Goal: Check status: Check status

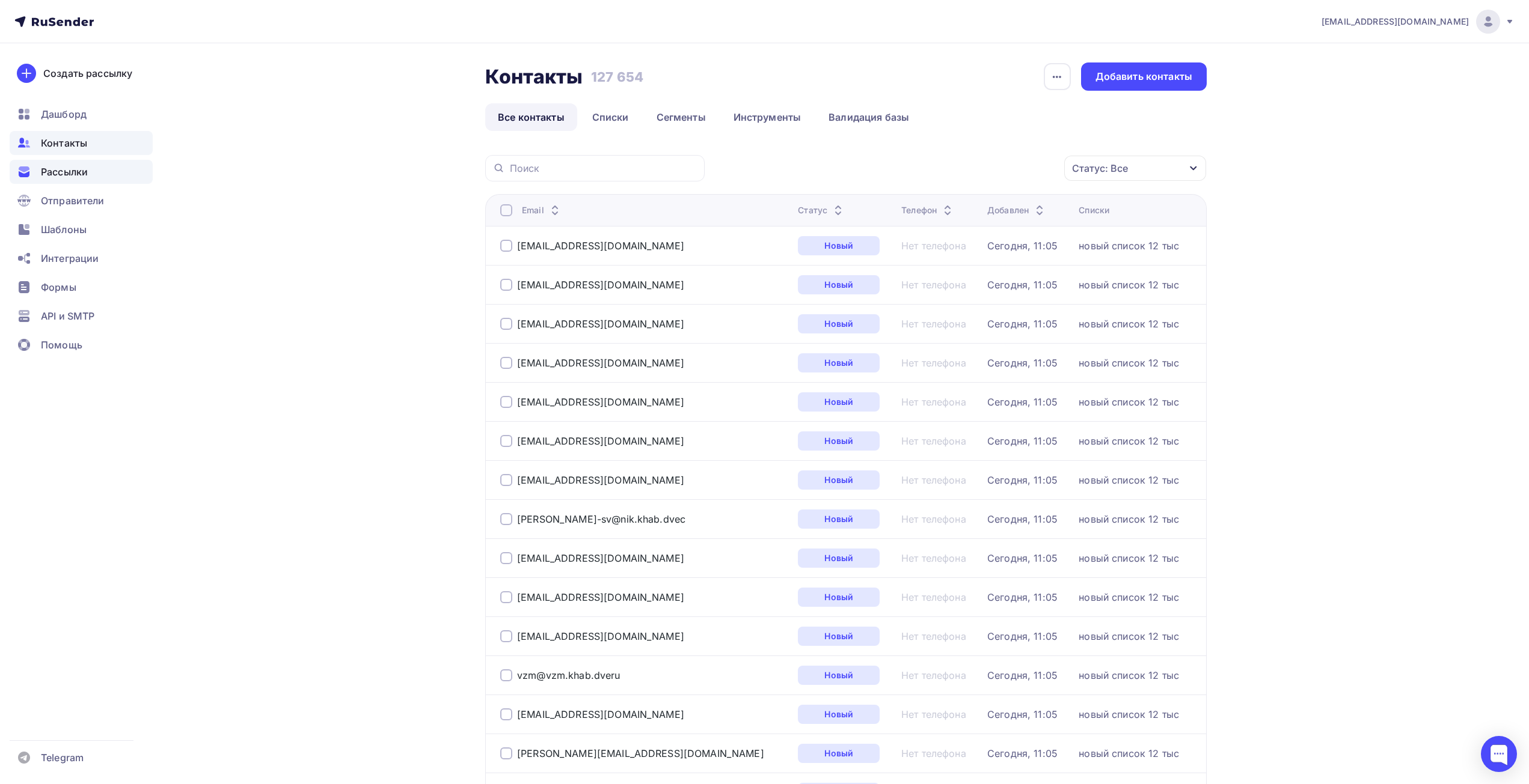
click at [76, 175] on span "Рассылки" at bounding box center [64, 171] width 47 height 14
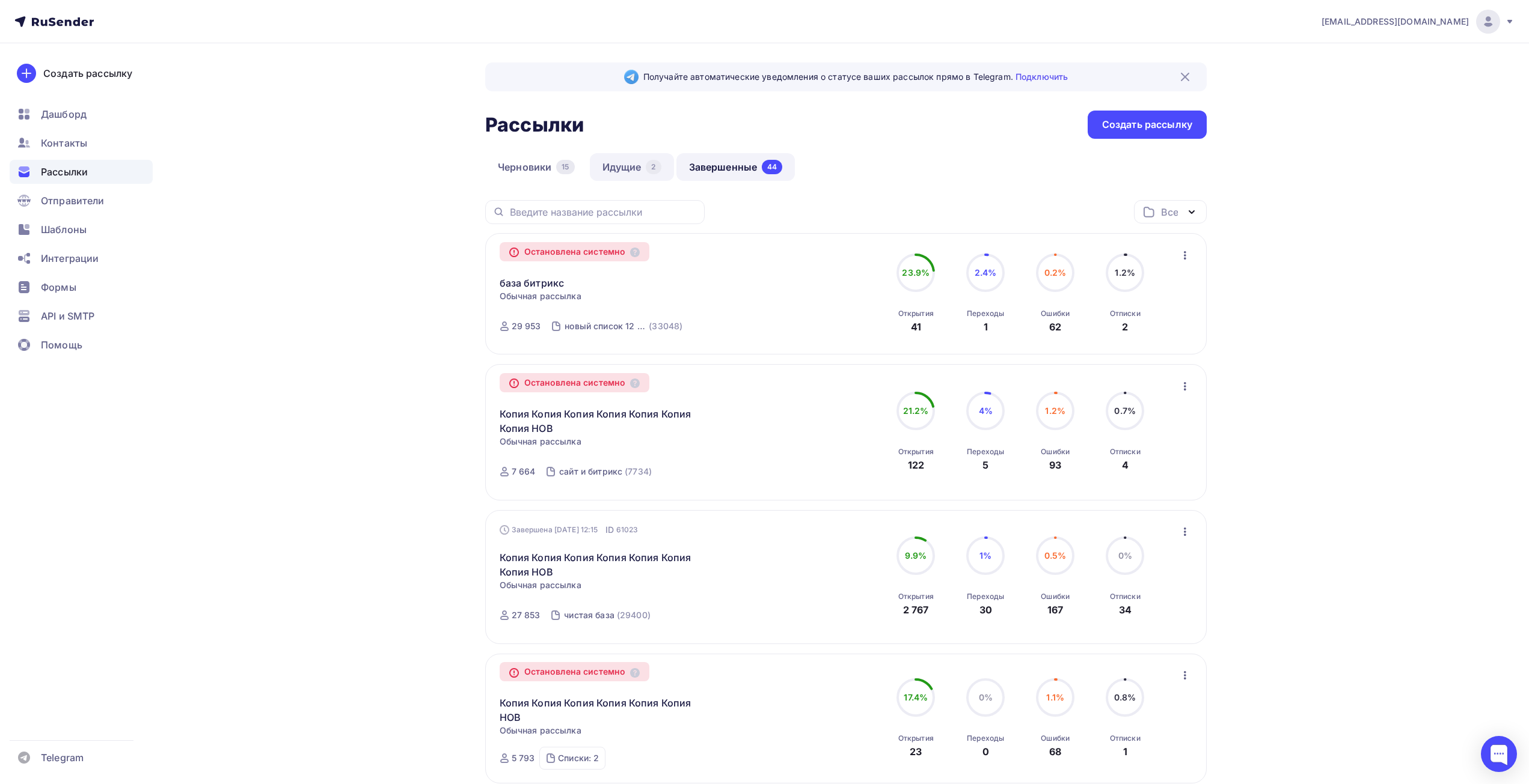
click at [627, 157] on link "Идущие 2" at bounding box center [632, 167] width 84 height 28
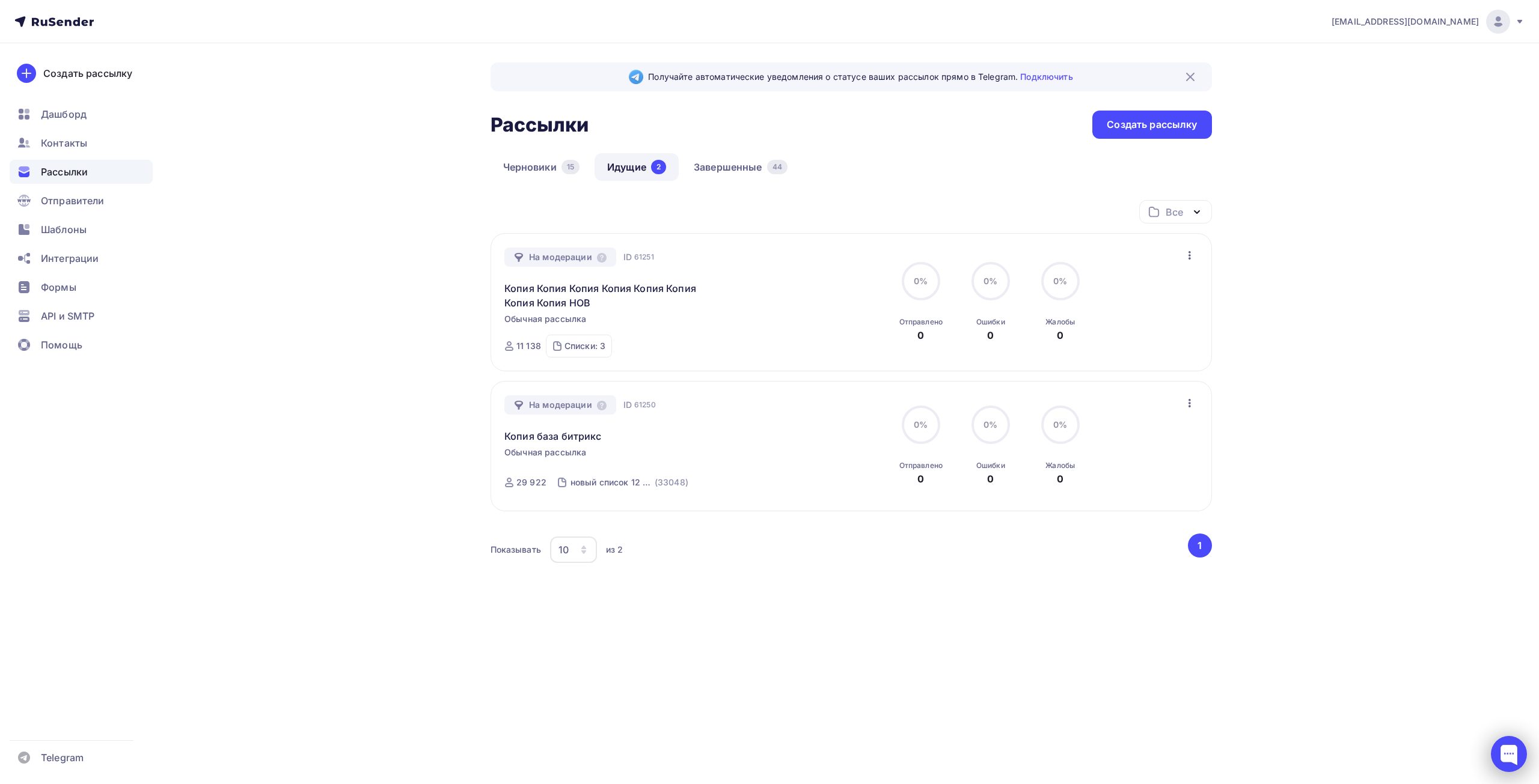
click at [1508, 756] on div at bounding box center [1509, 754] width 36 height 36
click at [1176, 735] on div "[EMAIL_ADDRESS][DOMAIN_NAME] Аккаунт Тарифы Выйти Создать рассылку [GEOGRAPHIC_…" at bounding box center [770, 392] width 1539 height 784
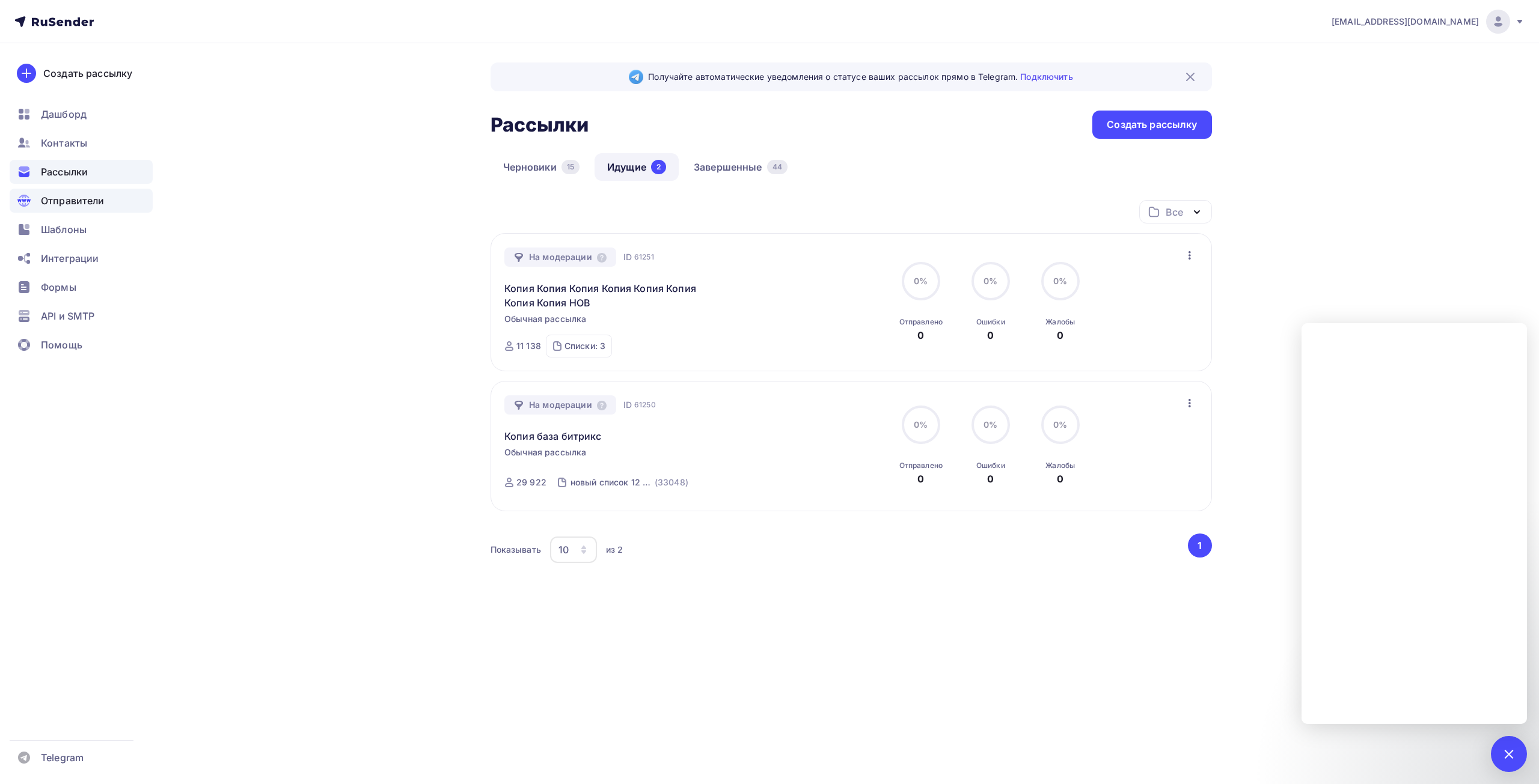
click at [89, 208] on div "Отправители" at bounding box center [81, 201] width 143 height 24
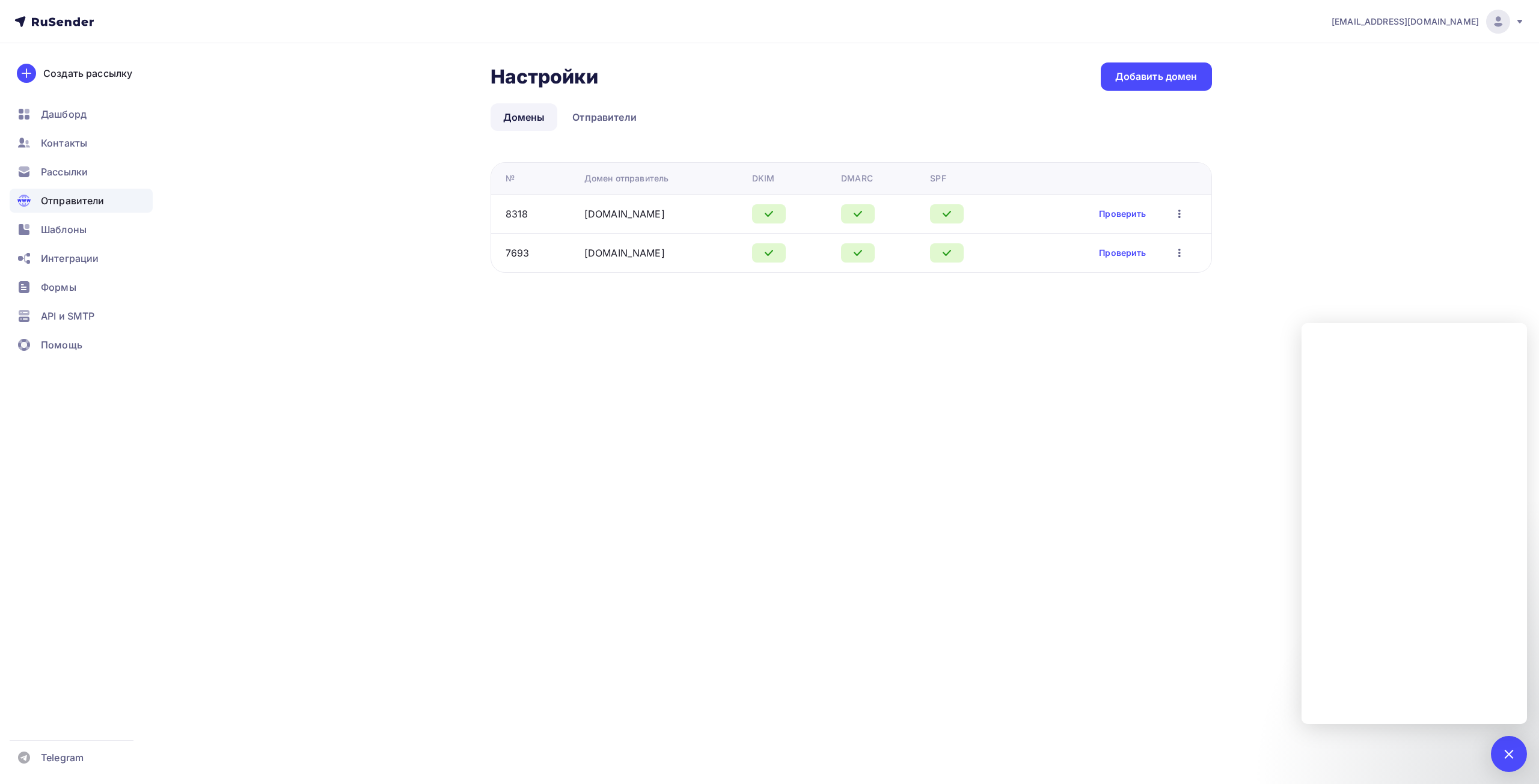
drag, startPoint x: 573, startPoint y: 249, endPoint x: 644, endPoint y: 260, distance: 71.8
click at [644, 260] on tr "7693 [DOMAIN_NAME] Проверить Редактировать Удалить" at bounding box center [851, 253] width 720 height 39
click at [608, 250] on link "[DOMAIN_NAME]" at bounding box center [625, 253] width 81 height 12
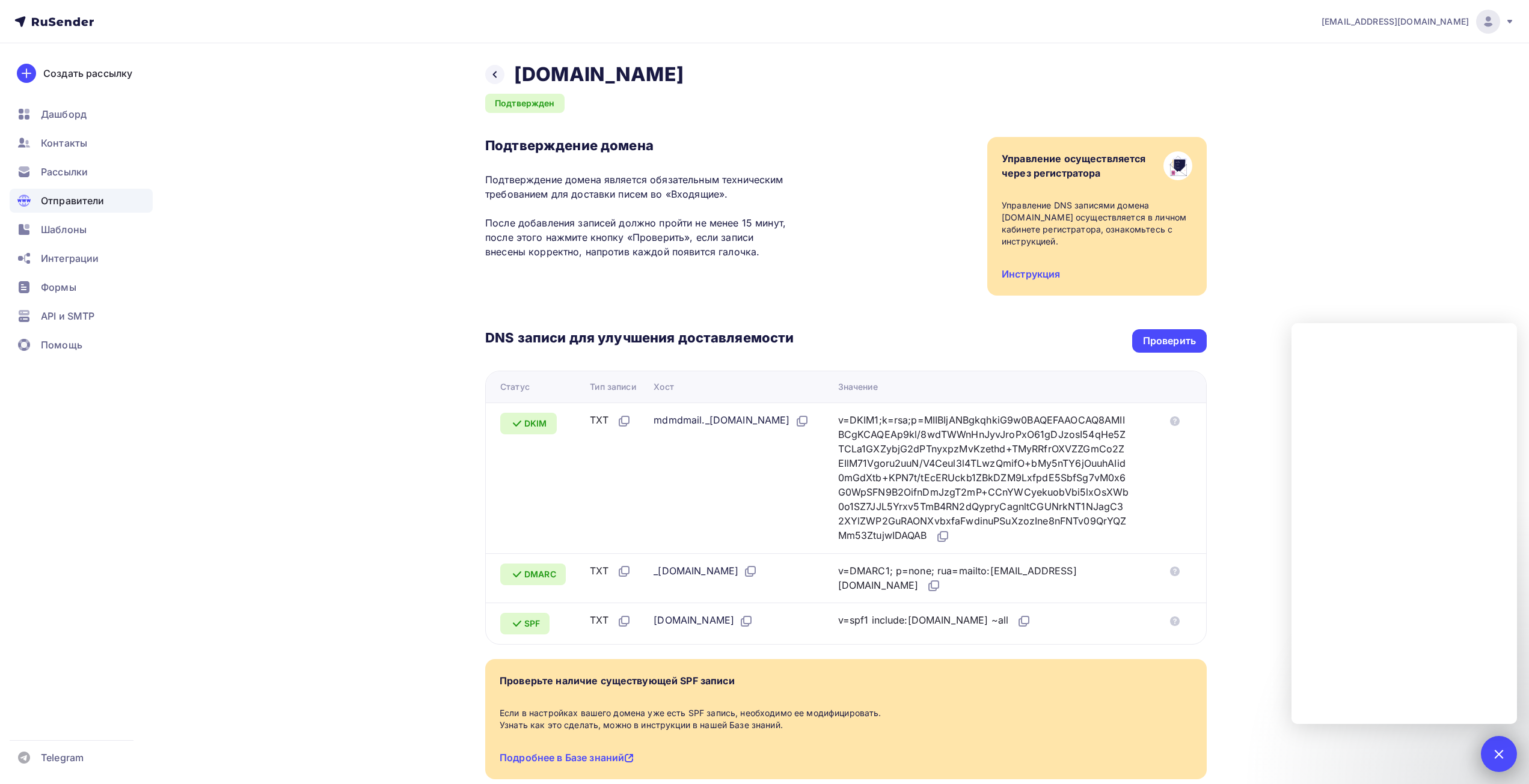
click at [1505, 758] on div at bounding box center [1499, 754] width 36 height 36
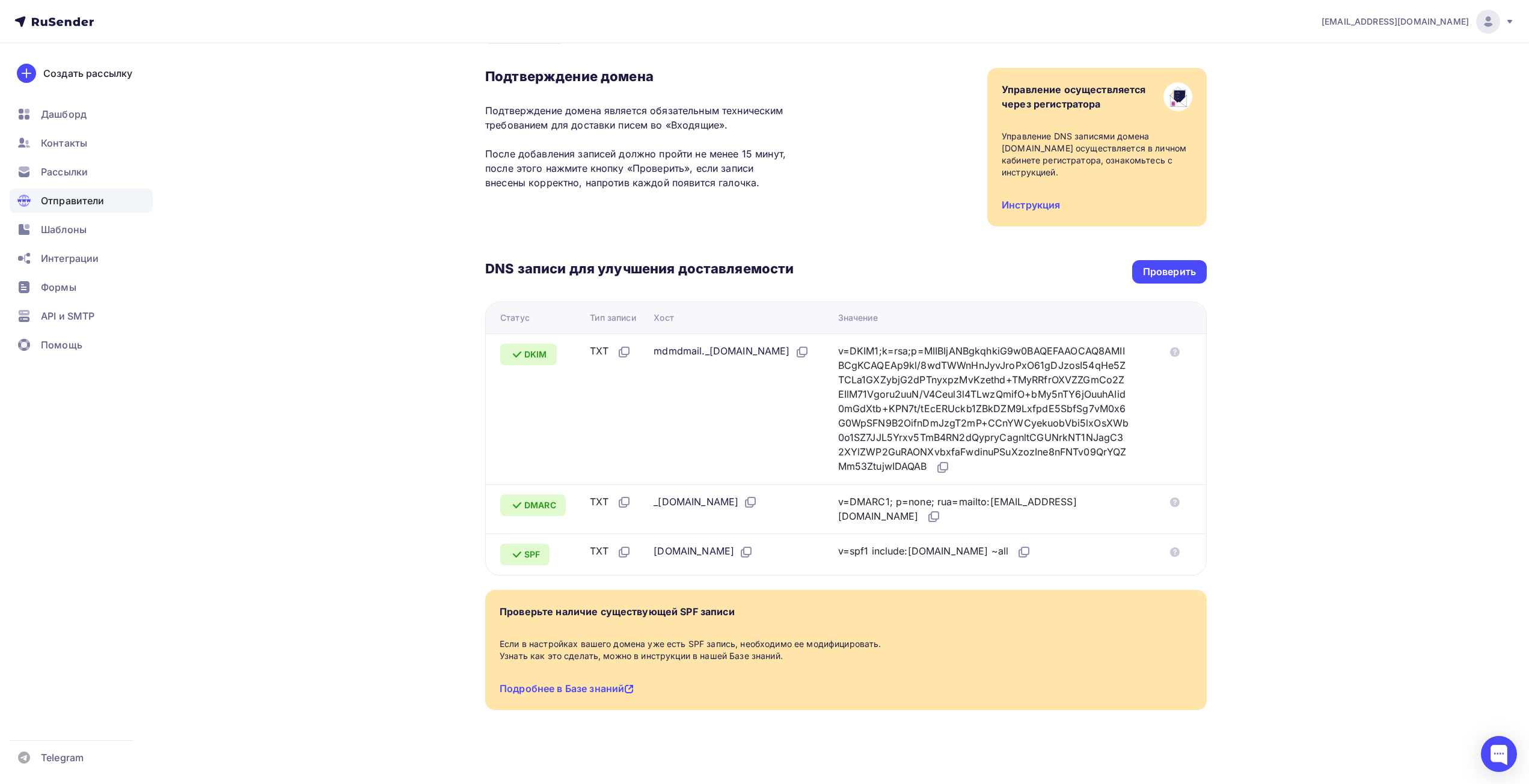
scroll to position [73, 0]
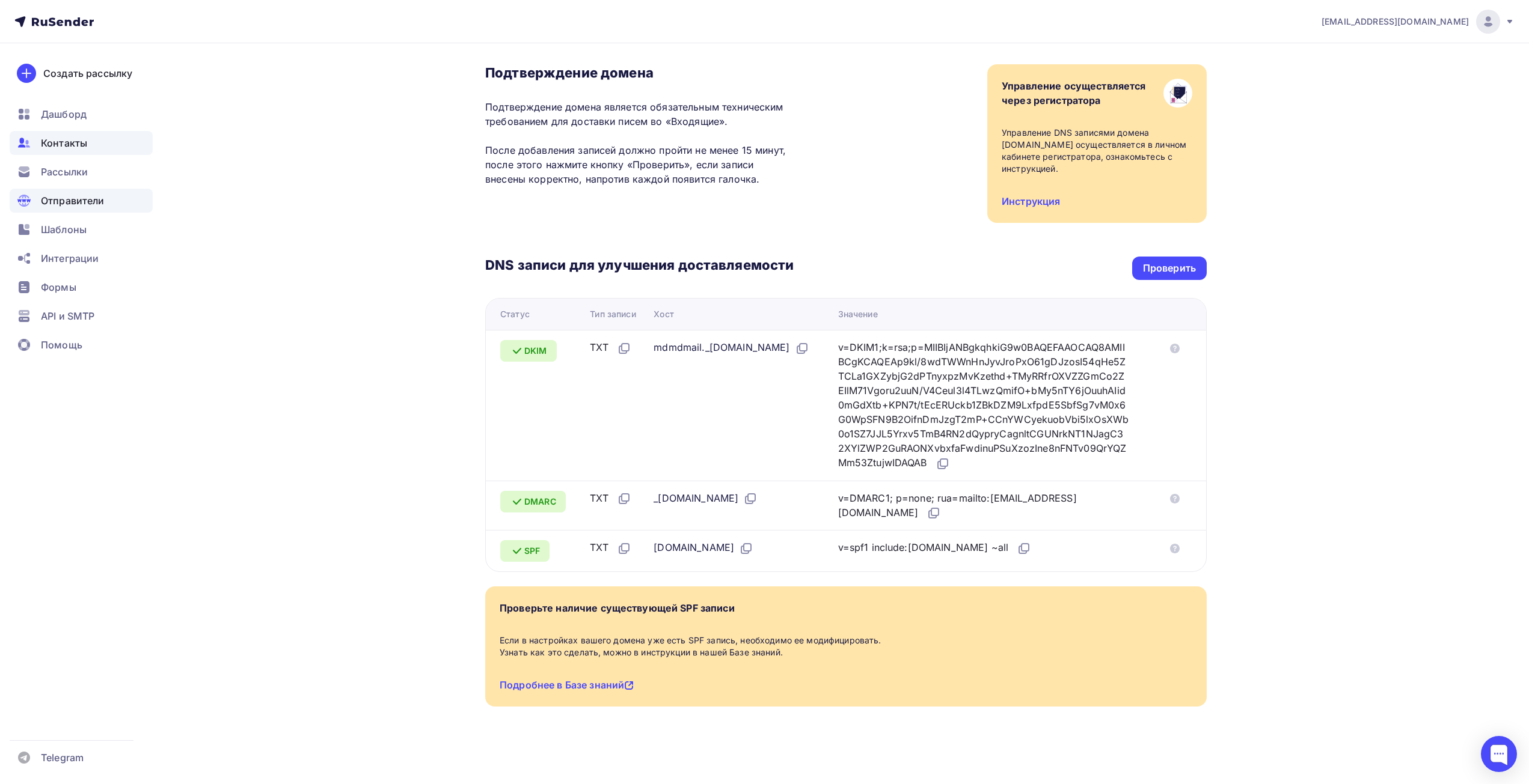
click at [64, 136] on span "Контакты" at bounding box center [64, 143] width 46 height 14
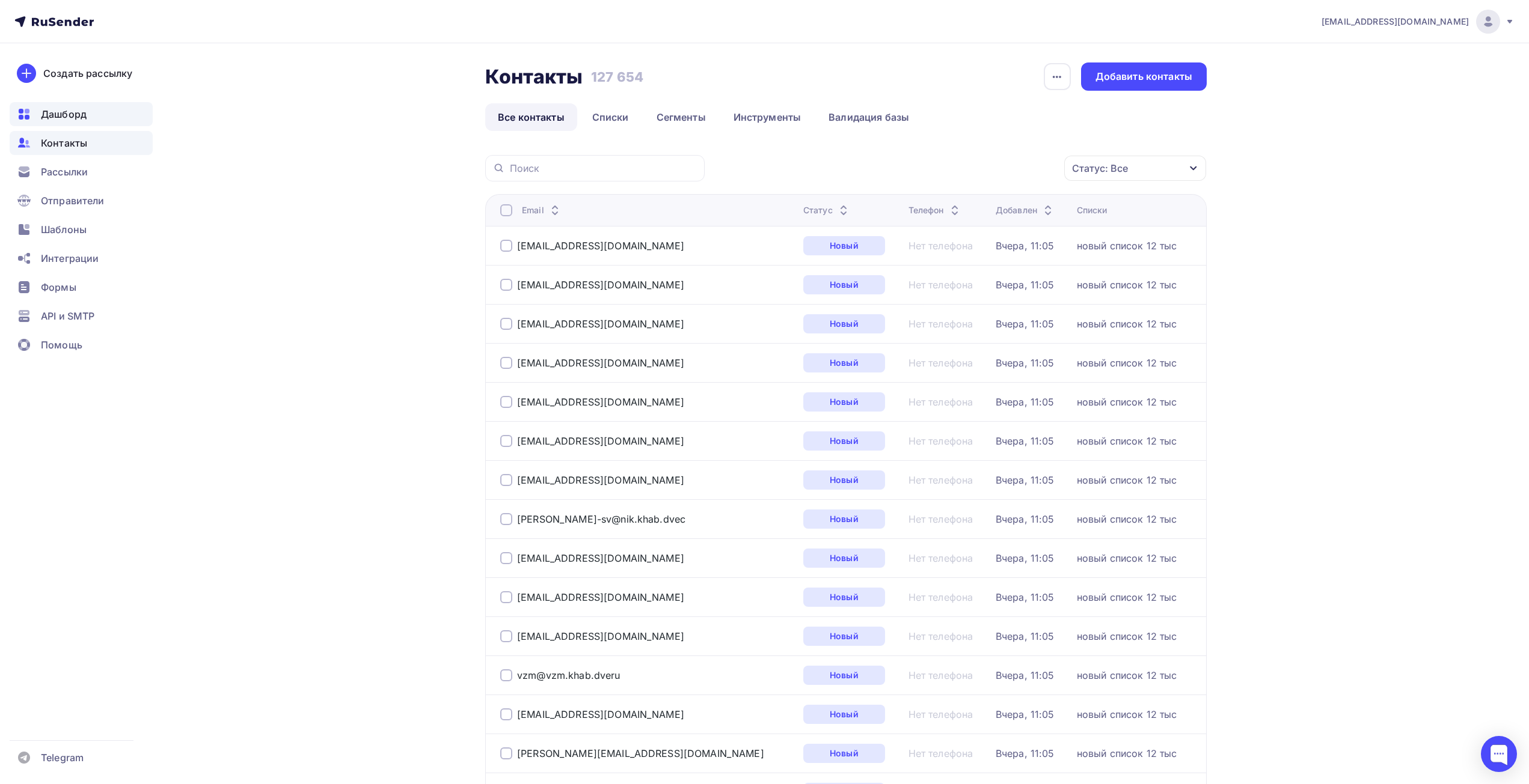
click at [87, 108] on div "Дашборд" at bounding box center [81, 114] width 143 height 24
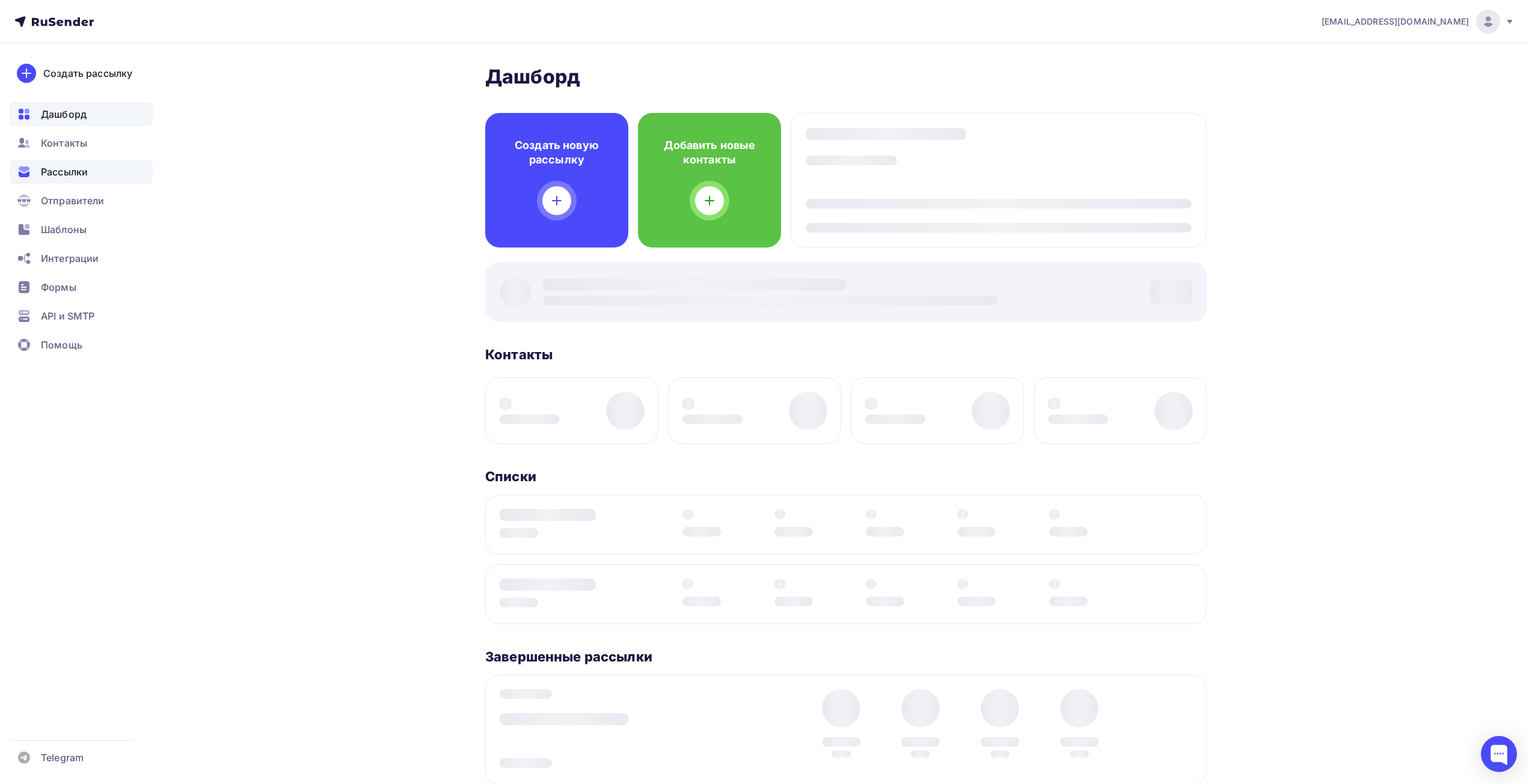
click at [71, 165] on span "Рассылки" at bounding box center [64, 171] width 47 height 14
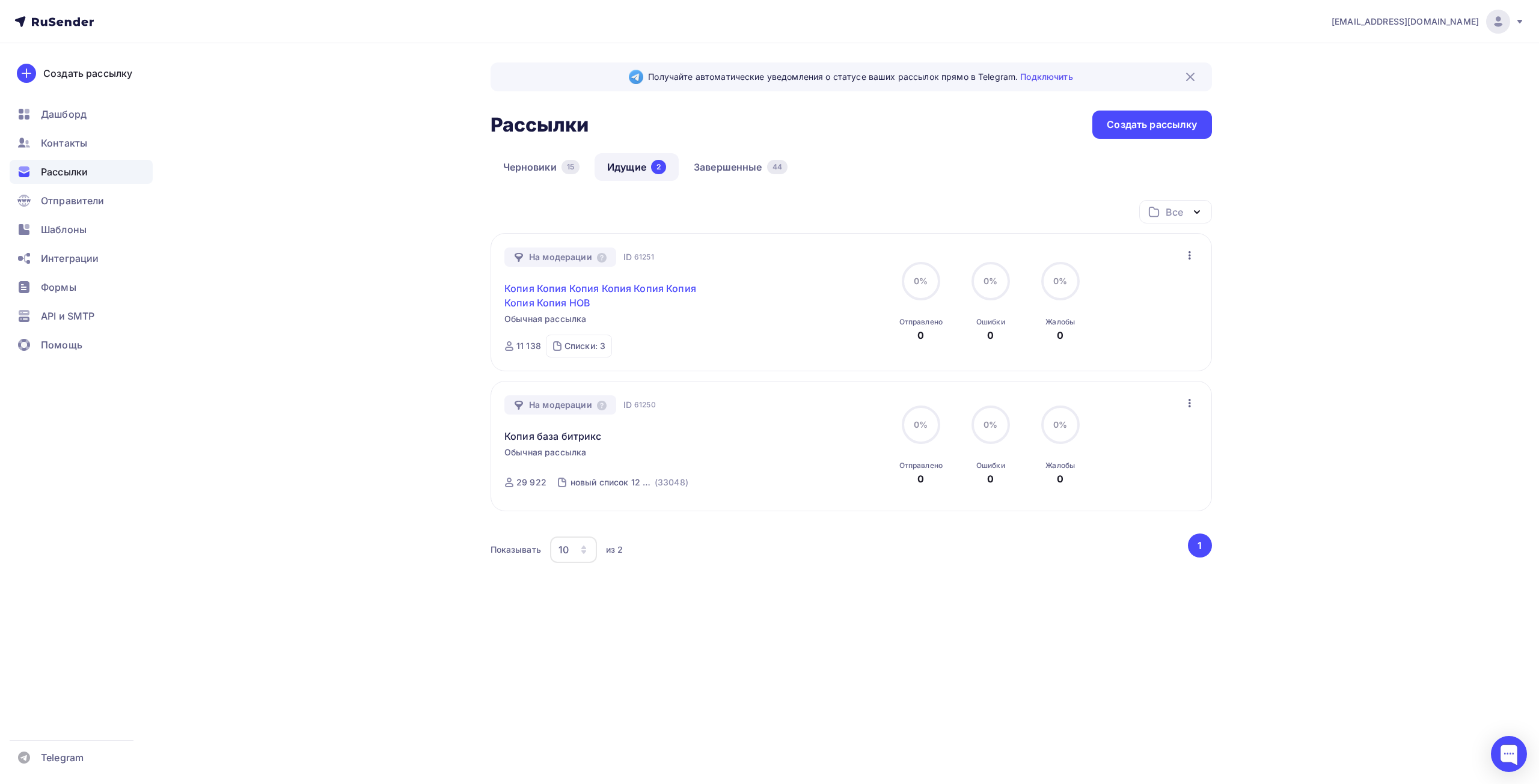
click at [617, 297] on link "Копия Копия Копия Копия Копия Копия Копия Копия НОВ" at bounding box center [607, 296] width 206 height 29
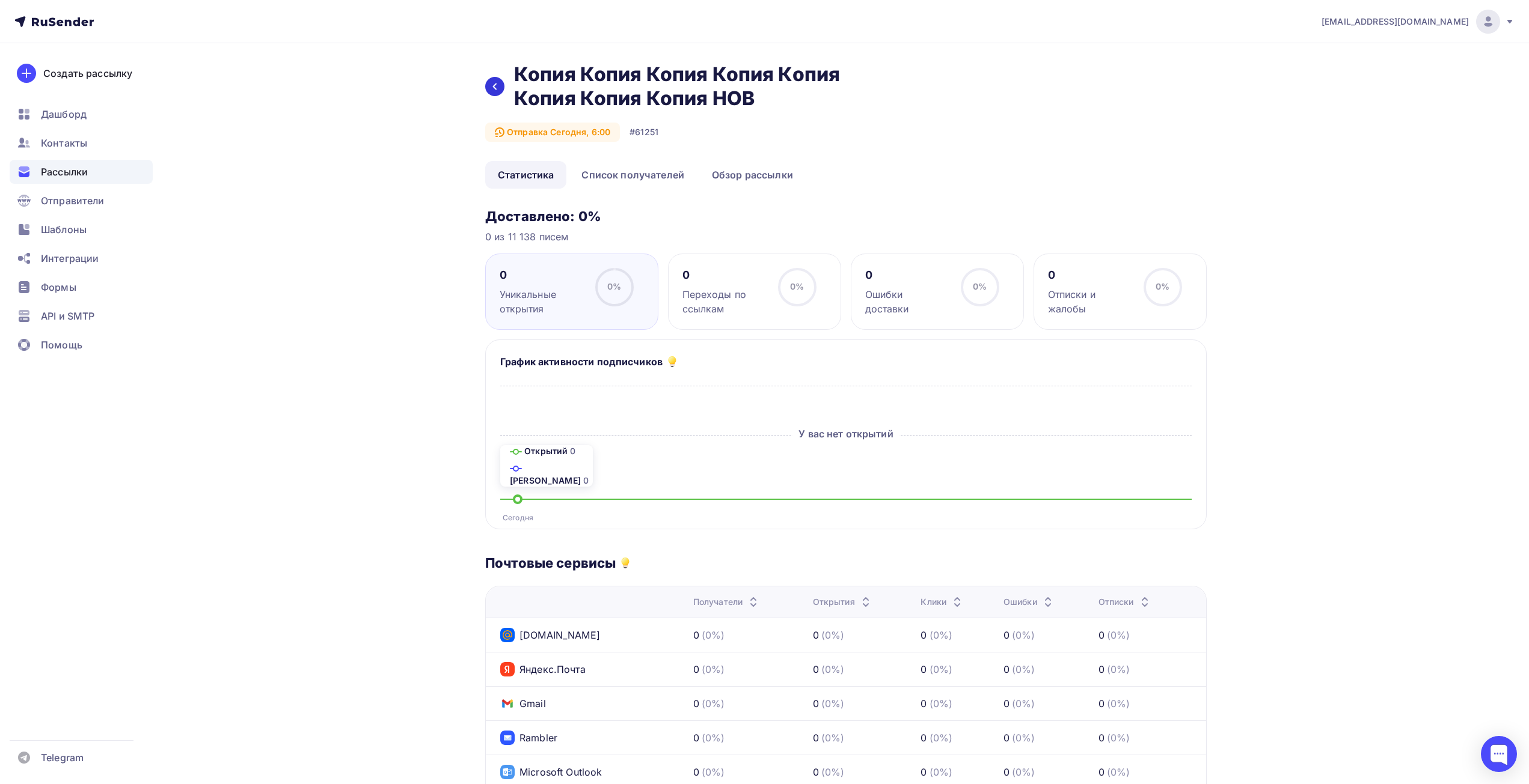
click at [498, 85] on icon at bounding box center [495, 87] width 9 height 9
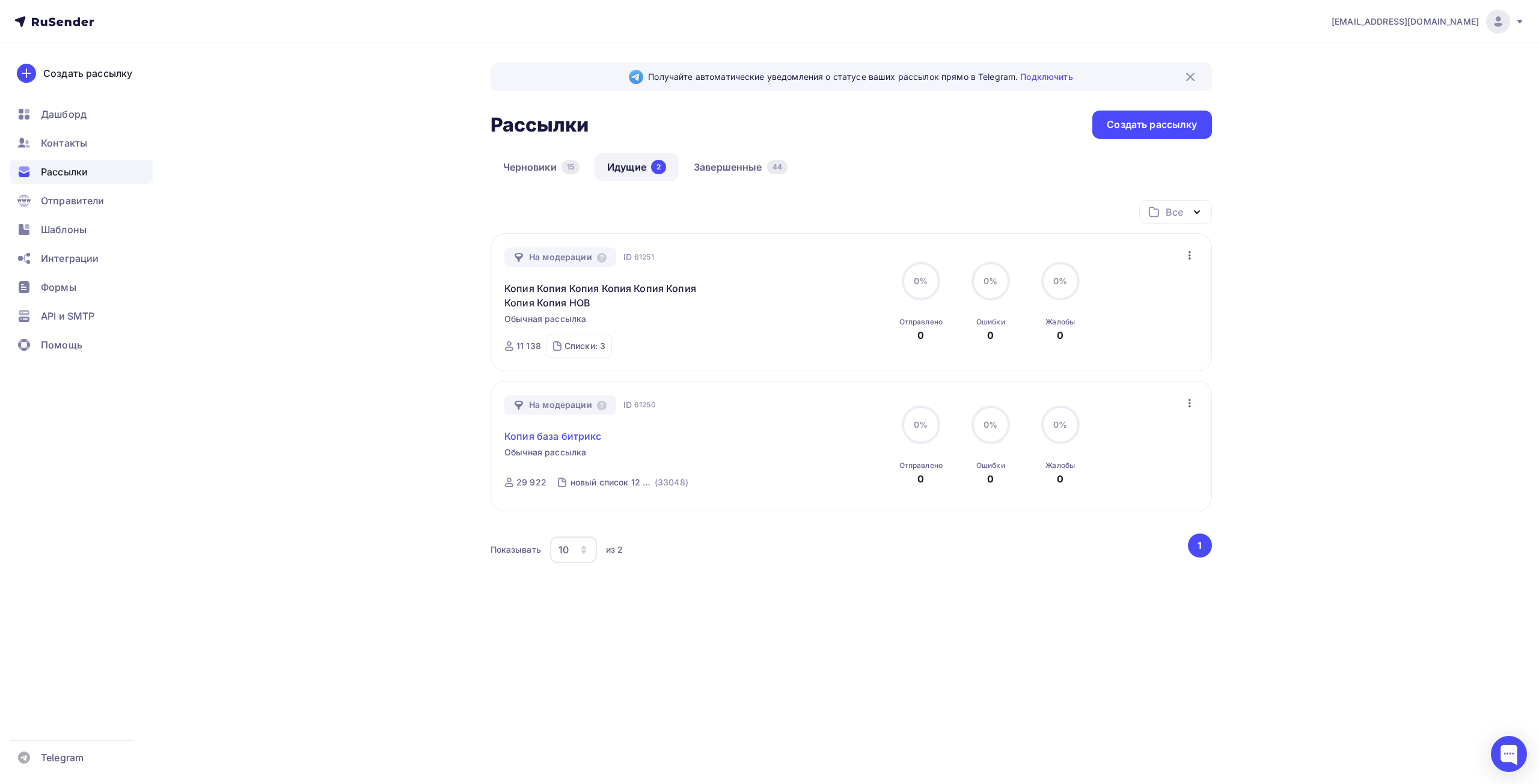
click at [568, 436] on link "Копия база битрикс" at bounding box center [553, 436] width 97 height 14
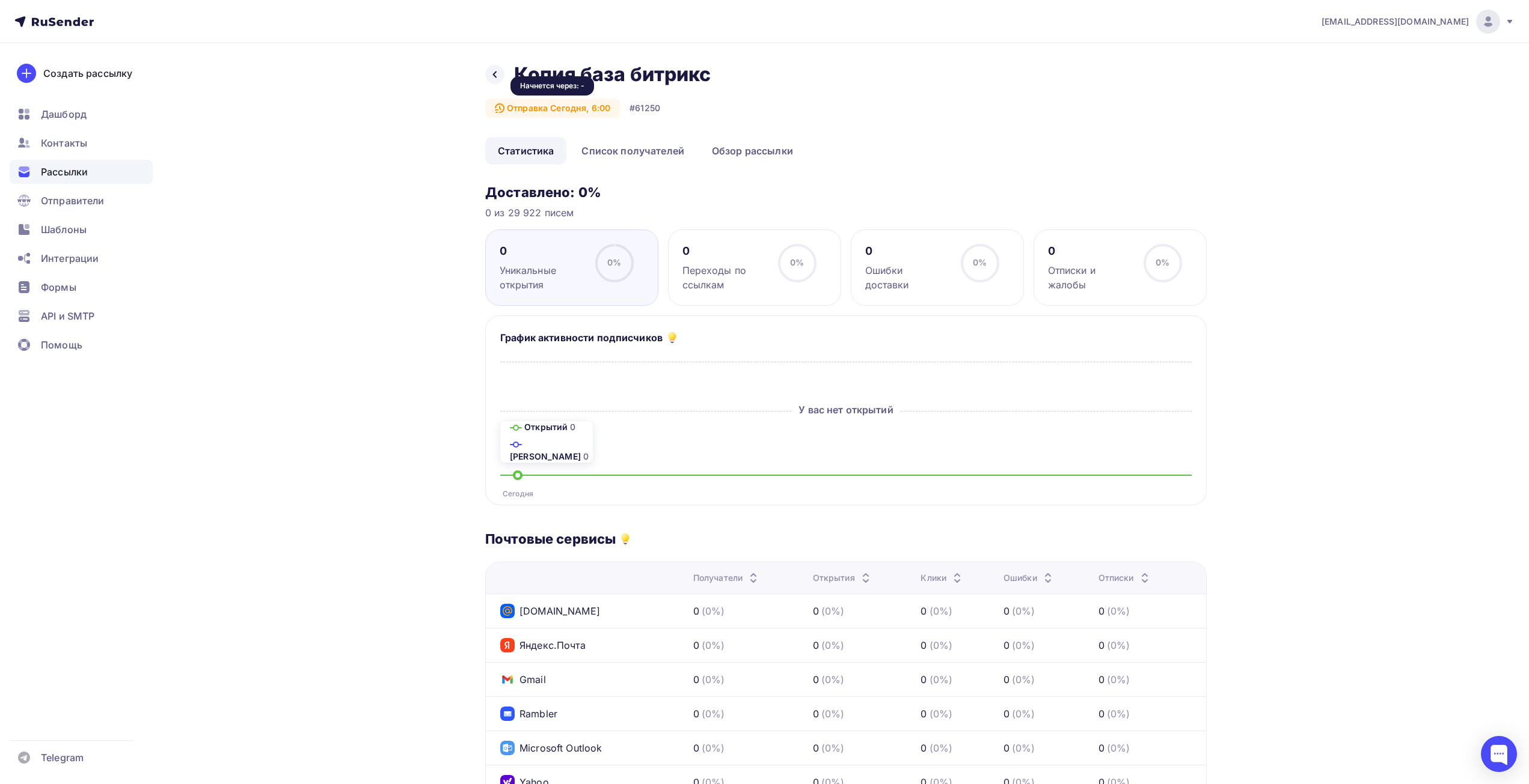
click at [522, 113] on div "Отправка Сегодня, 6:00" at bounding box center [552, 108] width 135 height 19
click at [489, 76] on div at bounding box center [495, 74] width 19 height 19
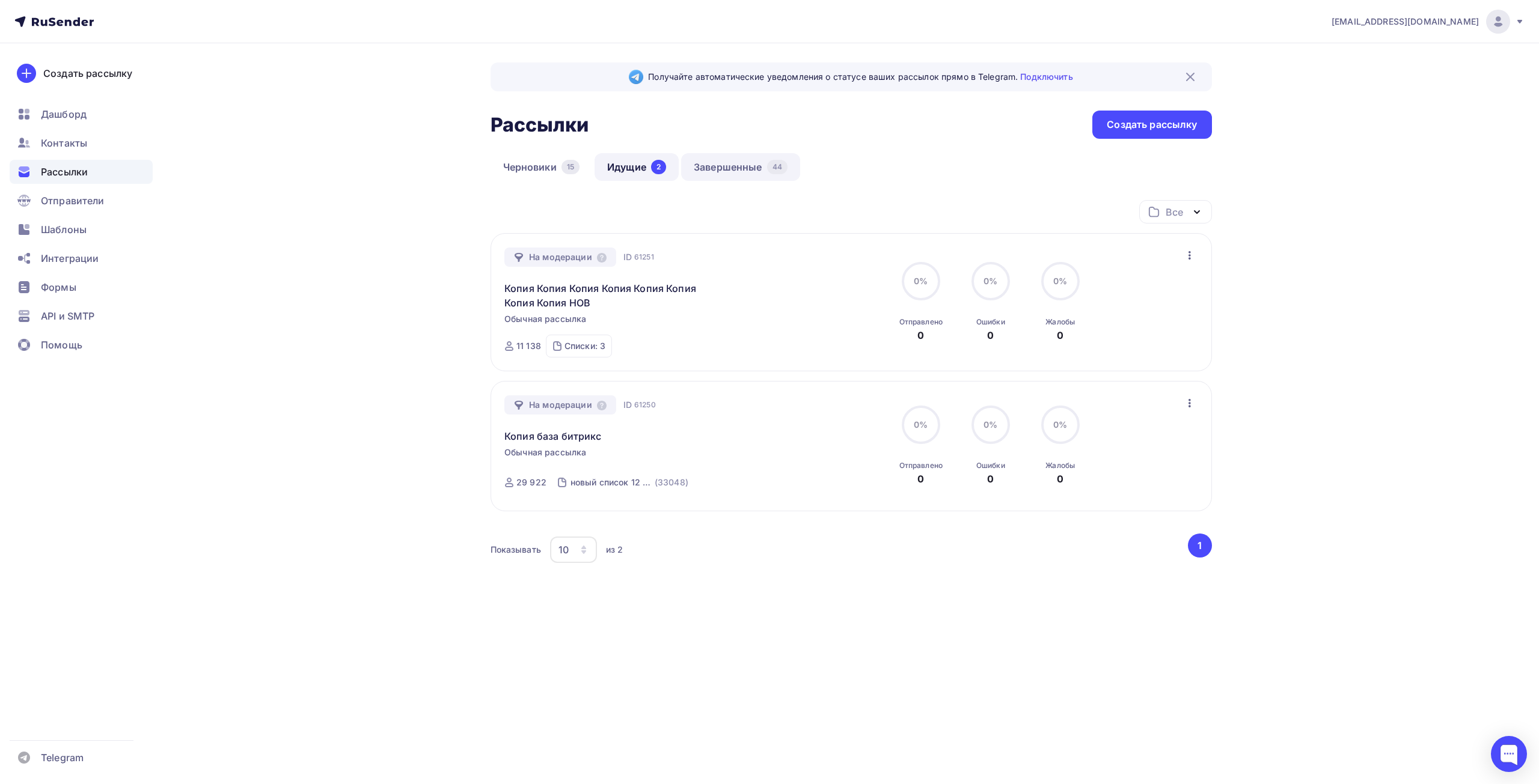
click at [752, 168] on link "Завершенные 44" at bounding box center [741, 167] width 119 height 28
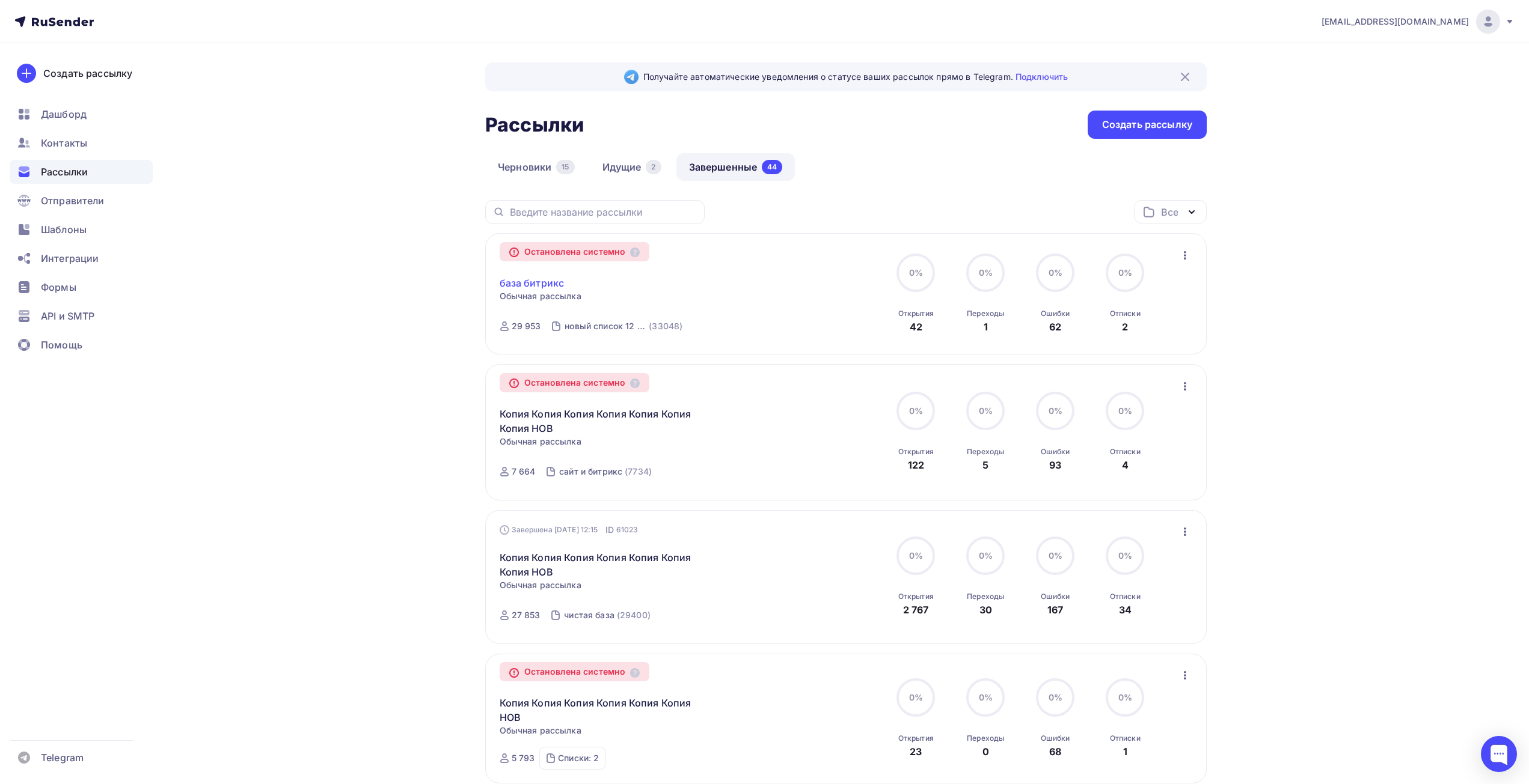
click at [544, 276] on link "база битрикс" at bounding box center [532, 283] width 65 height 14
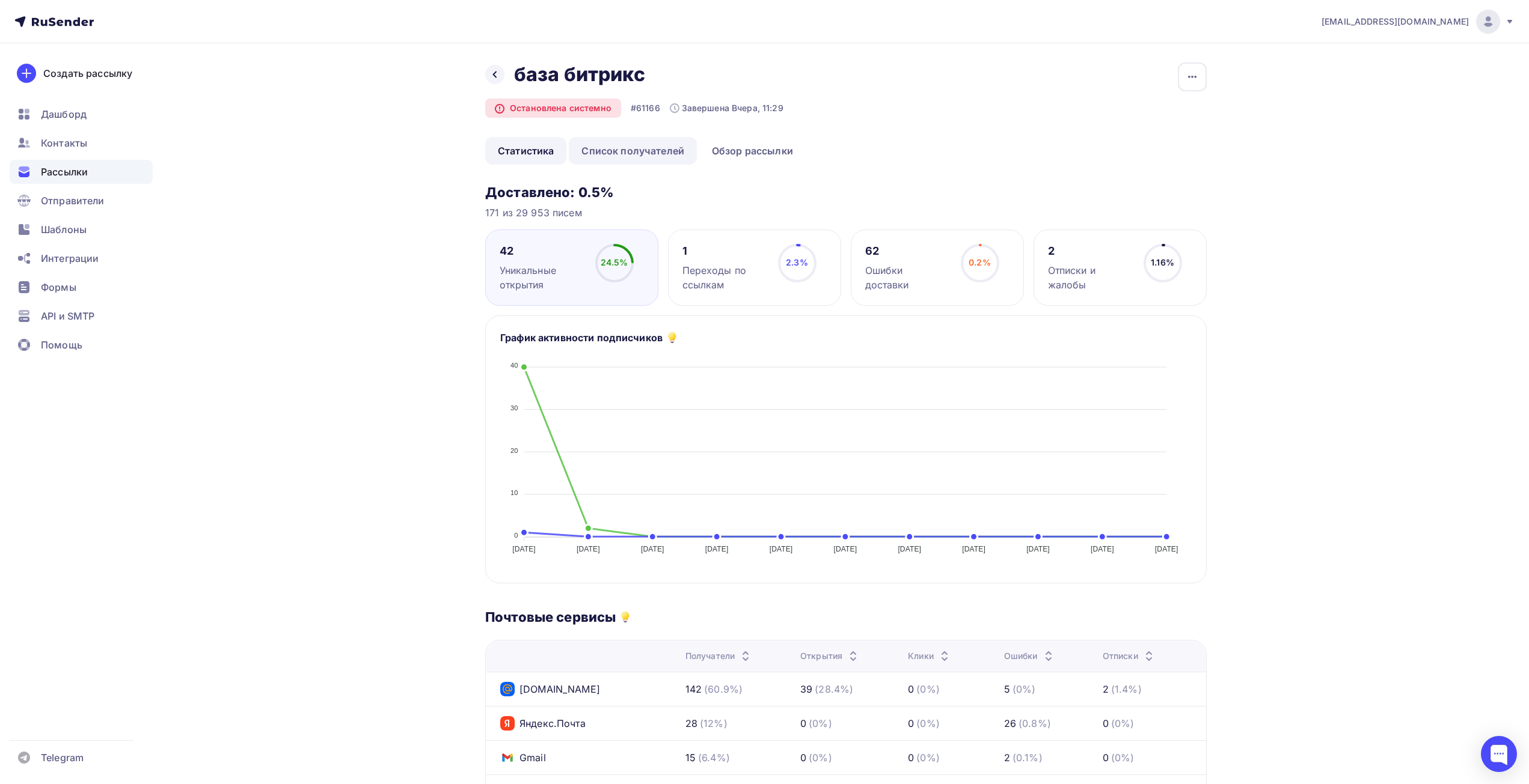
click at [627, 154] on link "Список получателей" at bounding box center [632, 151] width 128 height 28
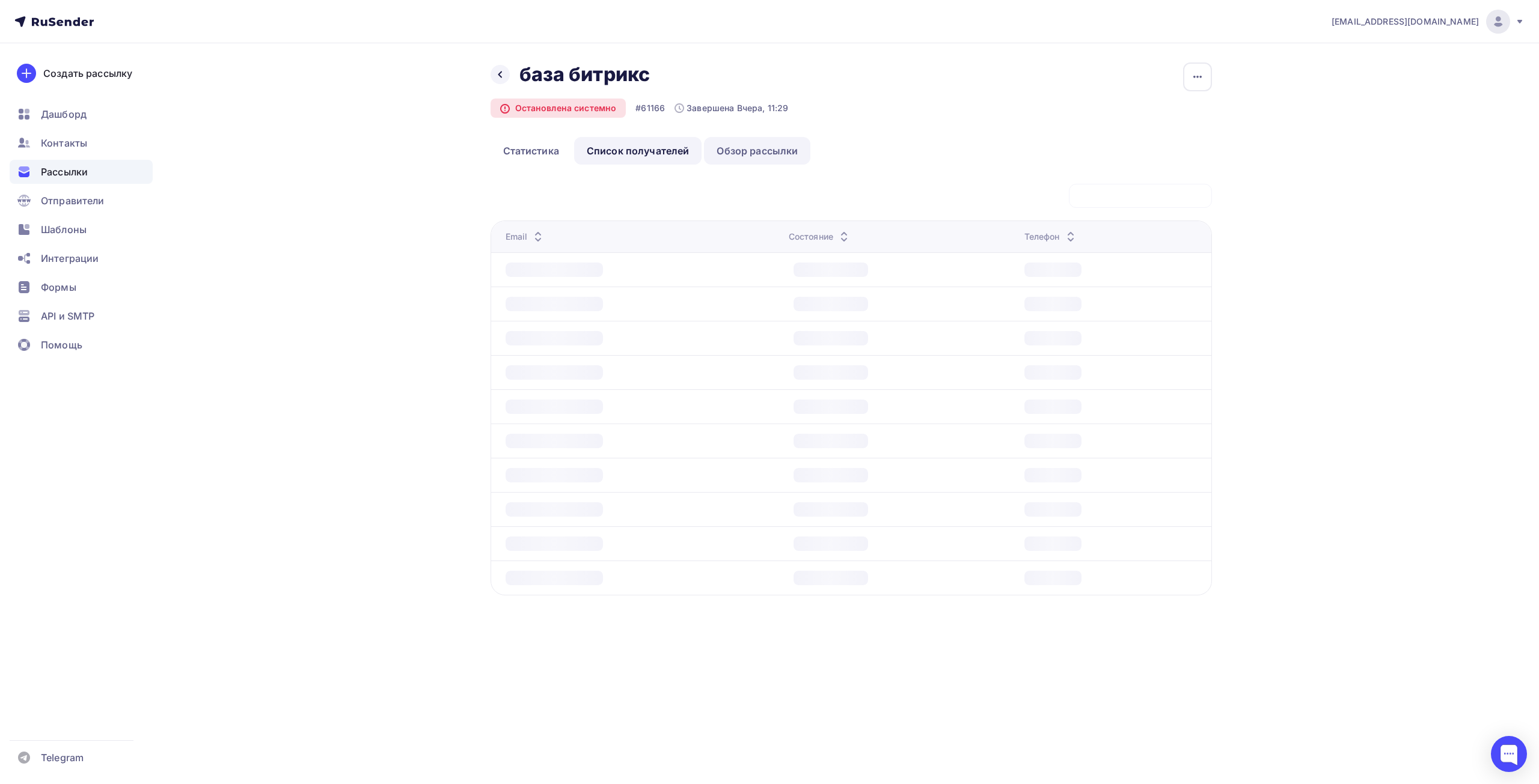
click at [736, 149] on link "Обзор рассылки" at bounding box center [757, 151] width 106 height 28
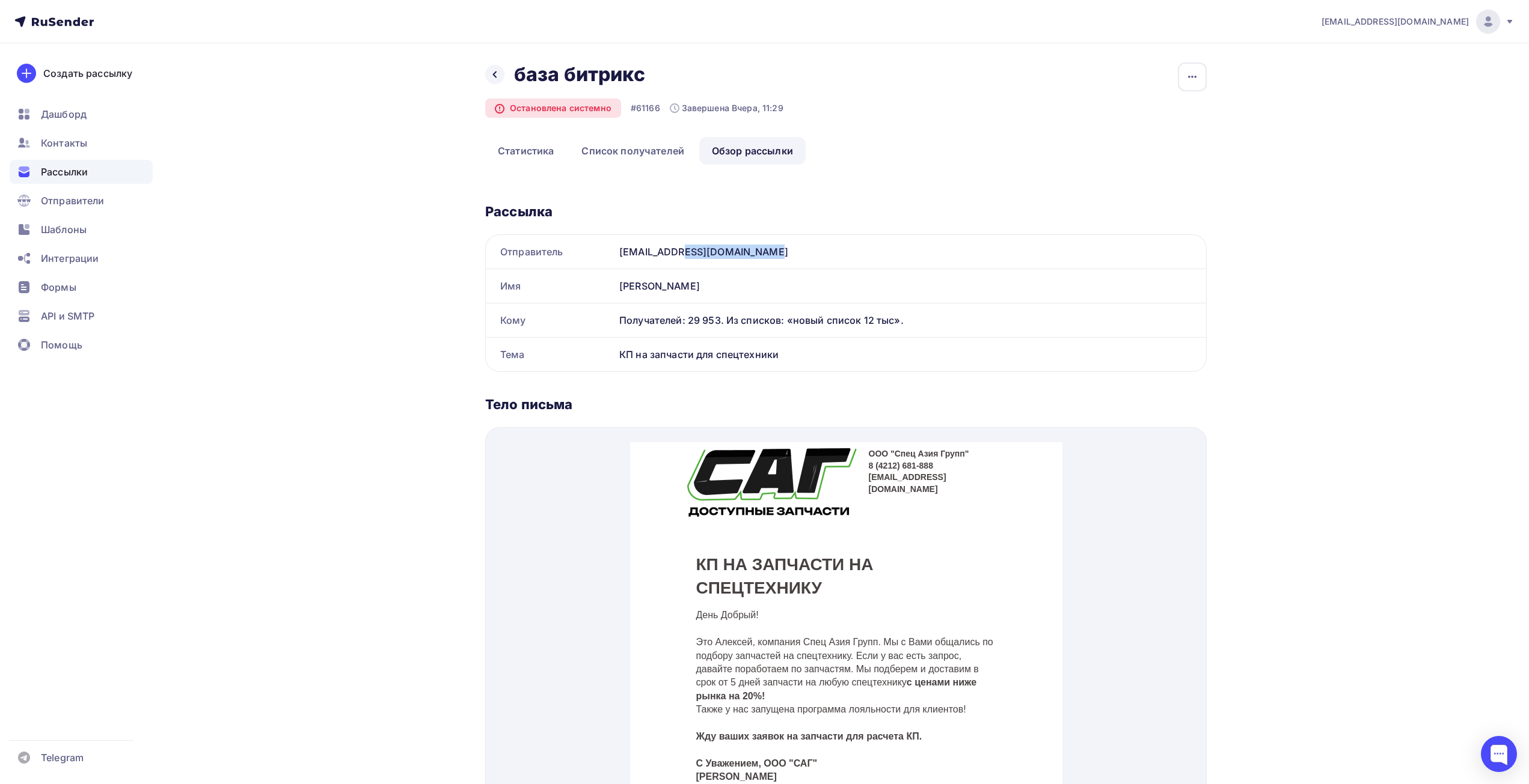
drag, startPoint x: 728, startPoint y: 252, endPoint x: 617, endPoint y: 246, distance: 111.2
click at [617, 246] on div "[EMAIL_ADDRESS][DOMAIN_NAME]" at bounding box center [910, 252] width 592 height 34
copy div "[EMAIL_ADDRESS][DOMAIN_NAME]"
click at [604, 154] on link "Список получателей" at bounding box center [632, 151] width 128 height 28
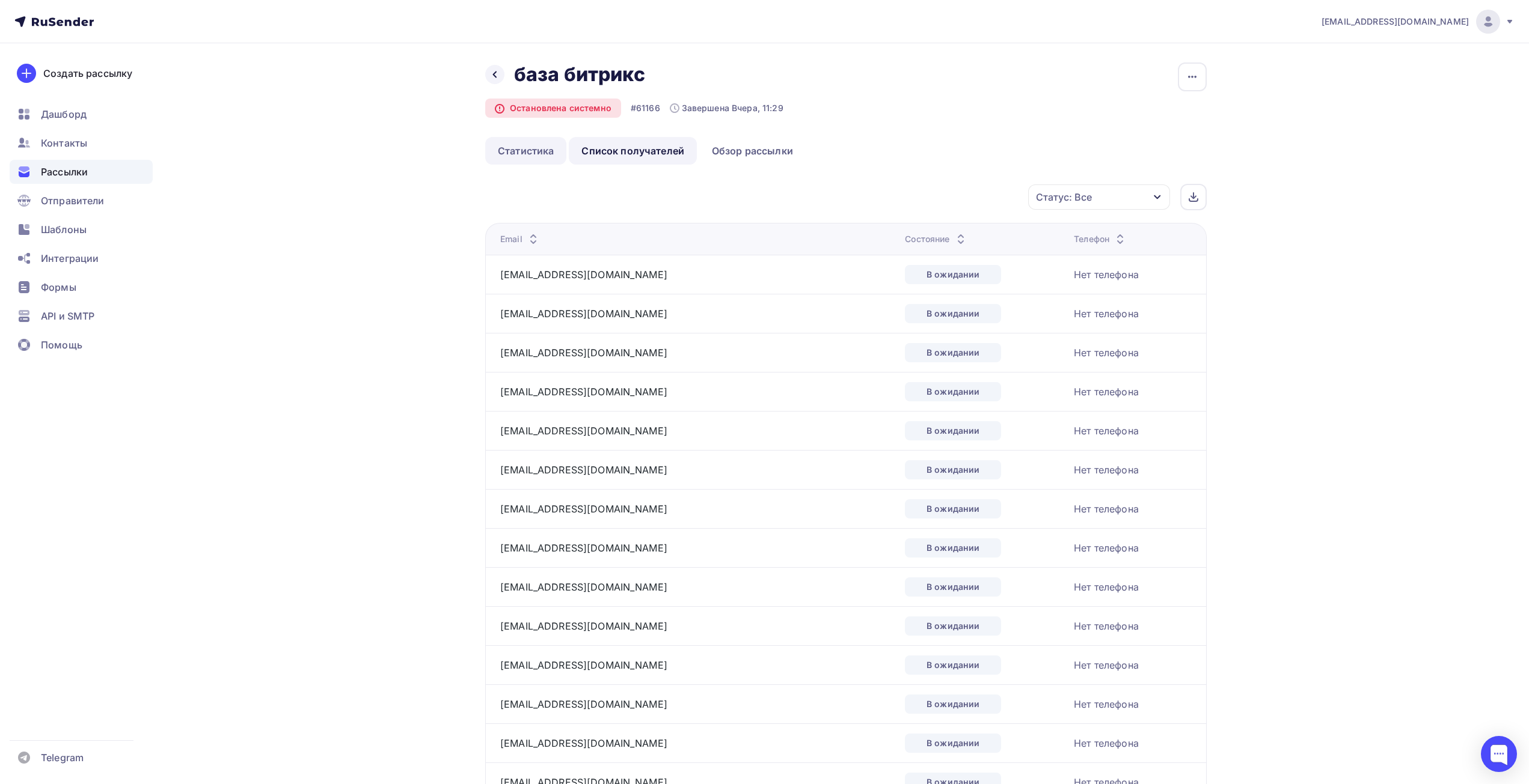
click at [546, 154] on link "Статистика" at bounding box center [526, 151] width 81 height 28
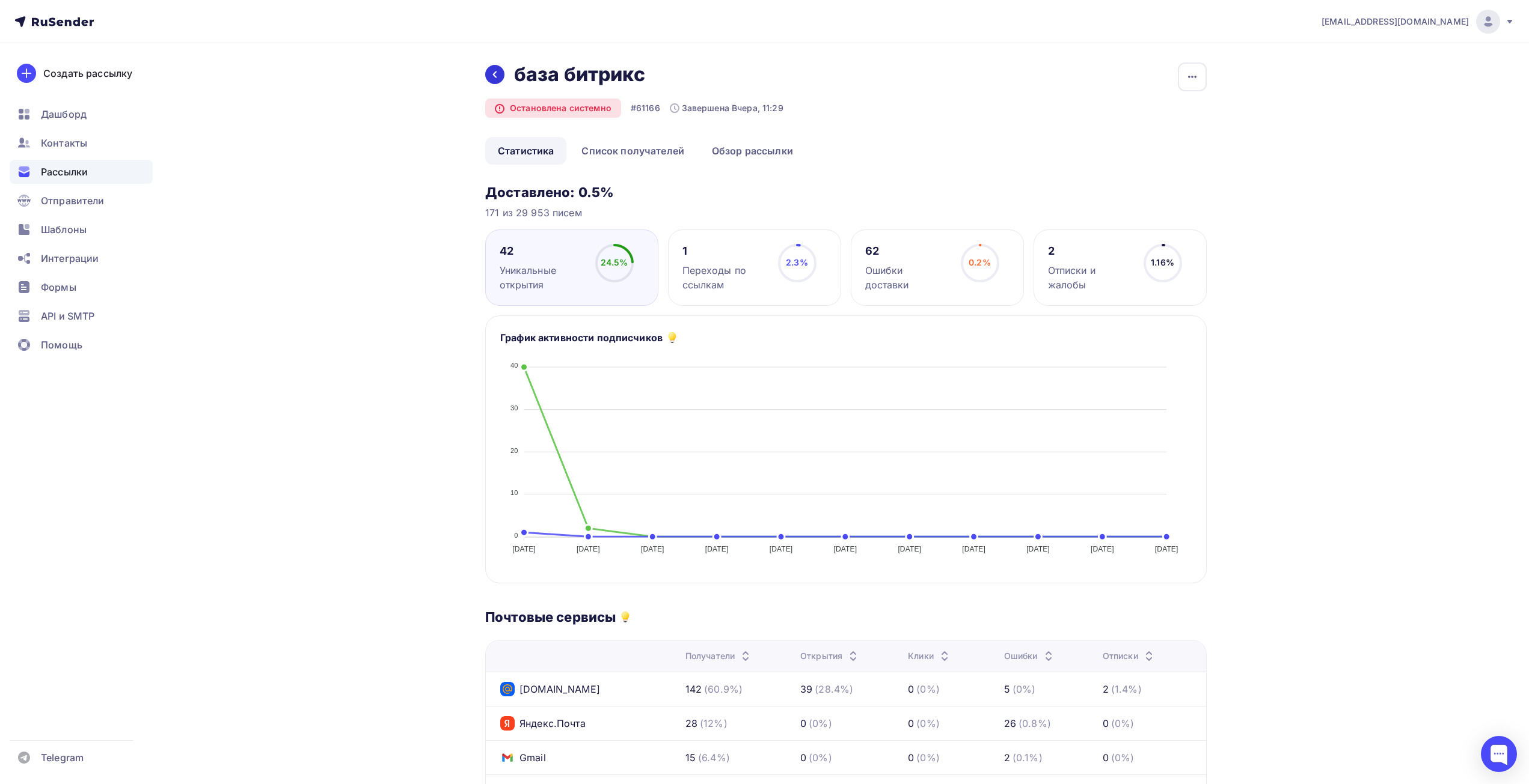
click at [488, 86] on div "Назад база битрикс база [GEOGRAPHIC_DATA]" at bounding box center [634, 74] width 298 height 24
click at [493, 79] on div at bounding box center [495, 74] width 19 height 19
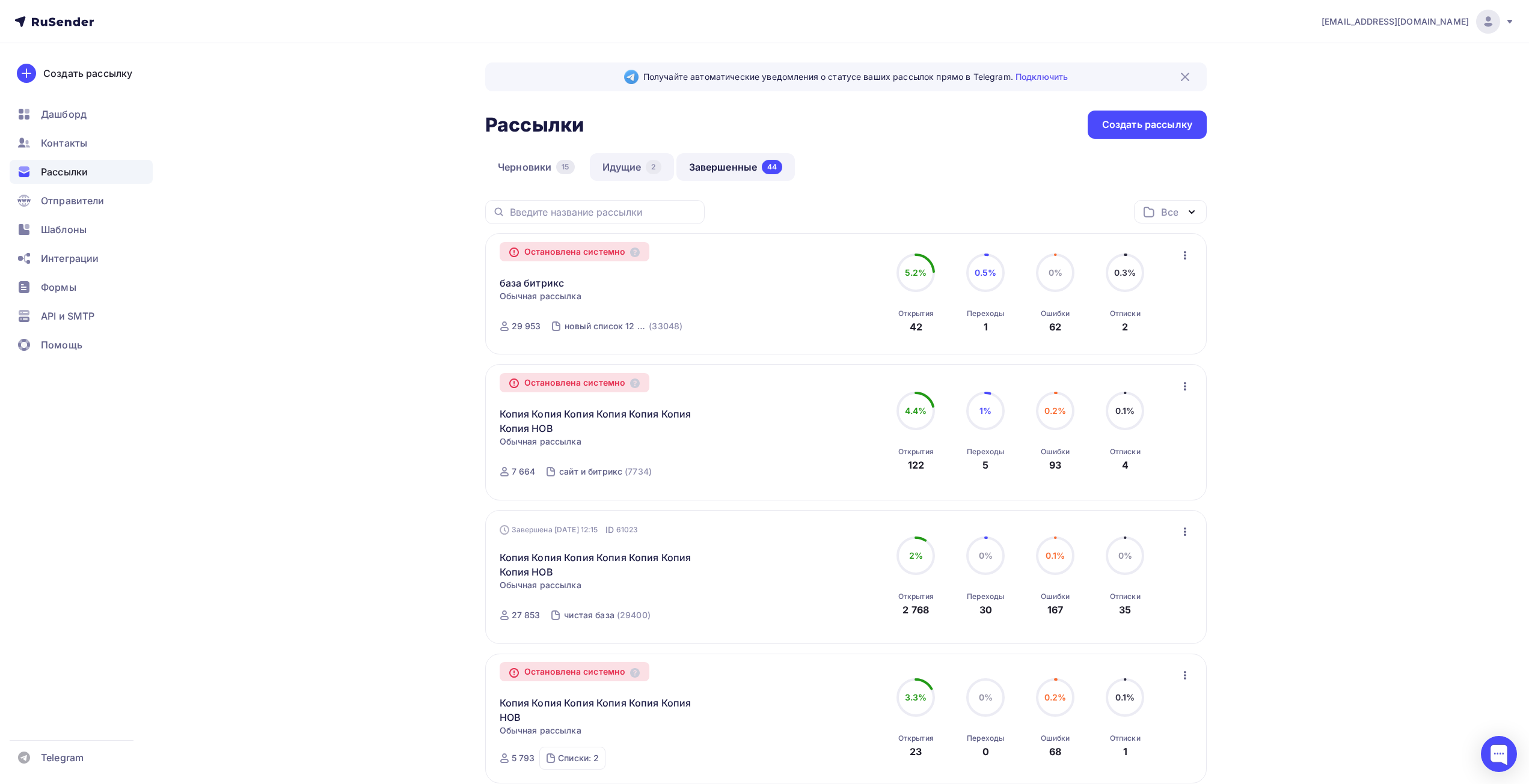
click at [636, 166] on link "Идущие 2" at bounding box center [632, 167] width 84 height 28
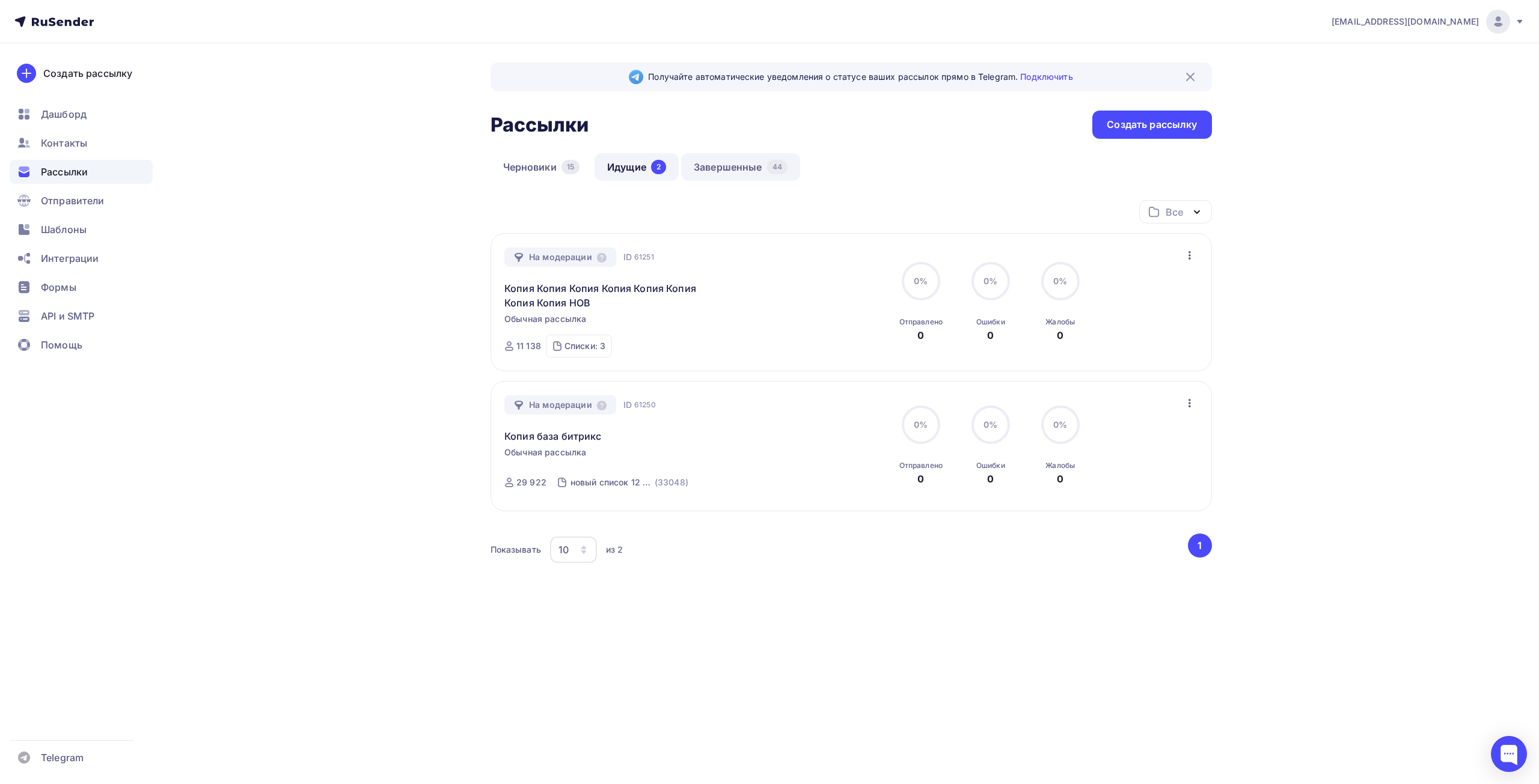
click at [703, 176] on link "Завершенные 44" at bounding box center [741, 167] width 119 height 28
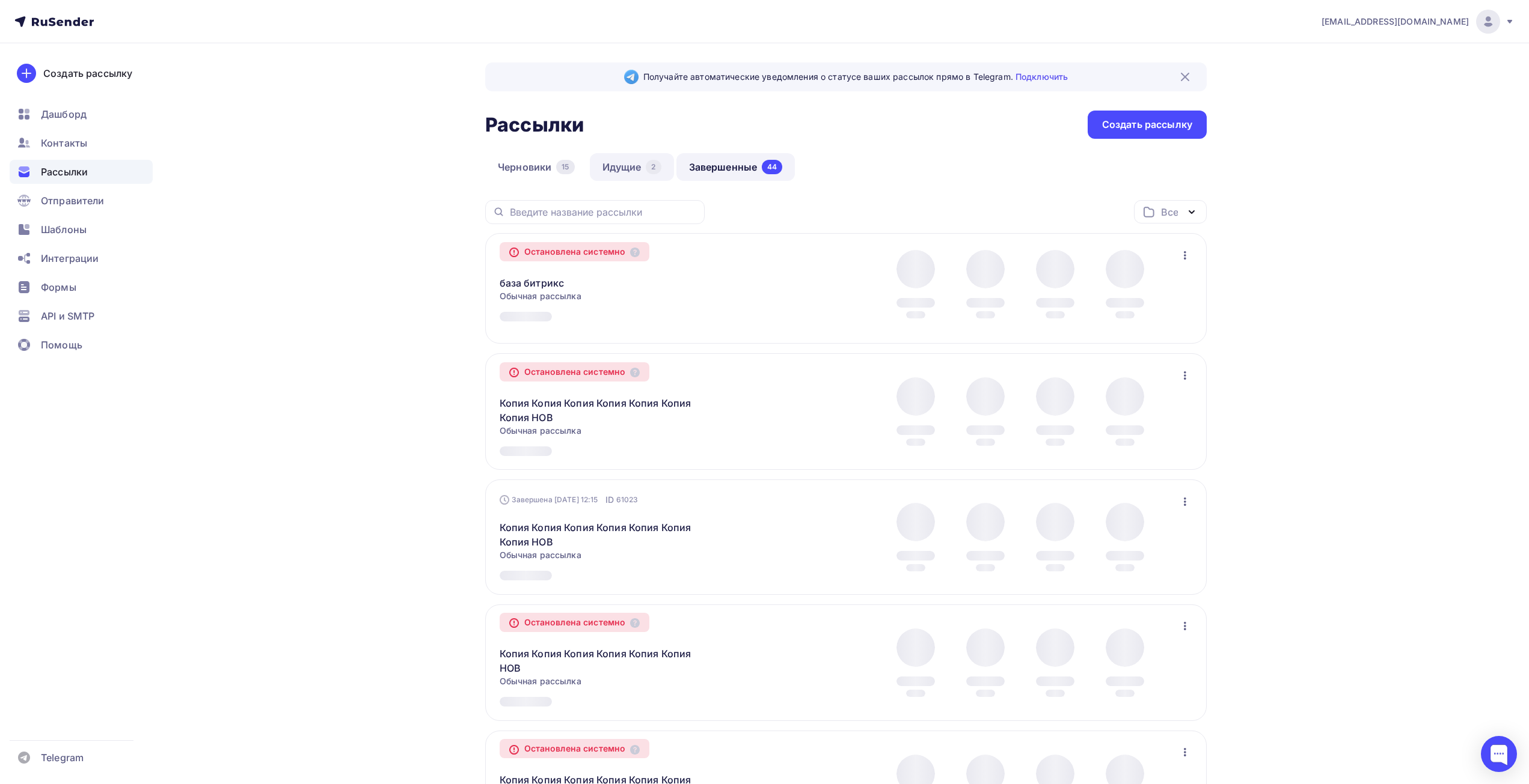
click at [629, 168] on link "Идущие 2" at bounding box center [632, 167] width 84 height 28
